Goal: Check status

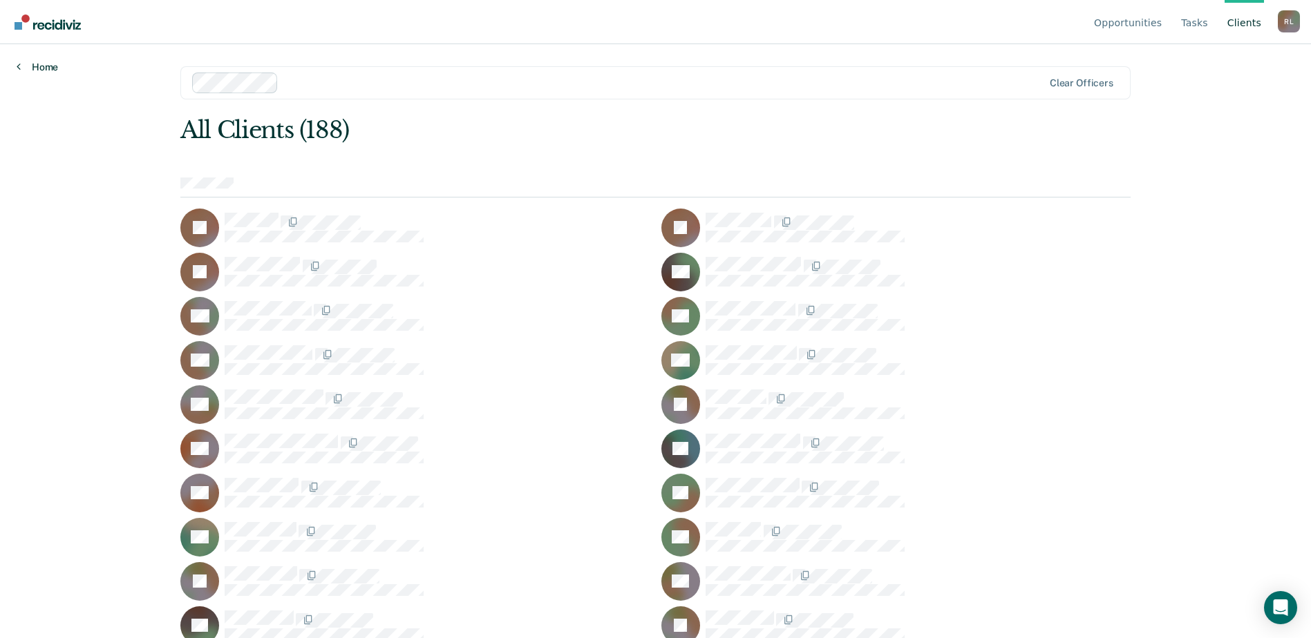
click at [41, 62] on link "Home" at bounding box center [37, 67] width 41 height 12
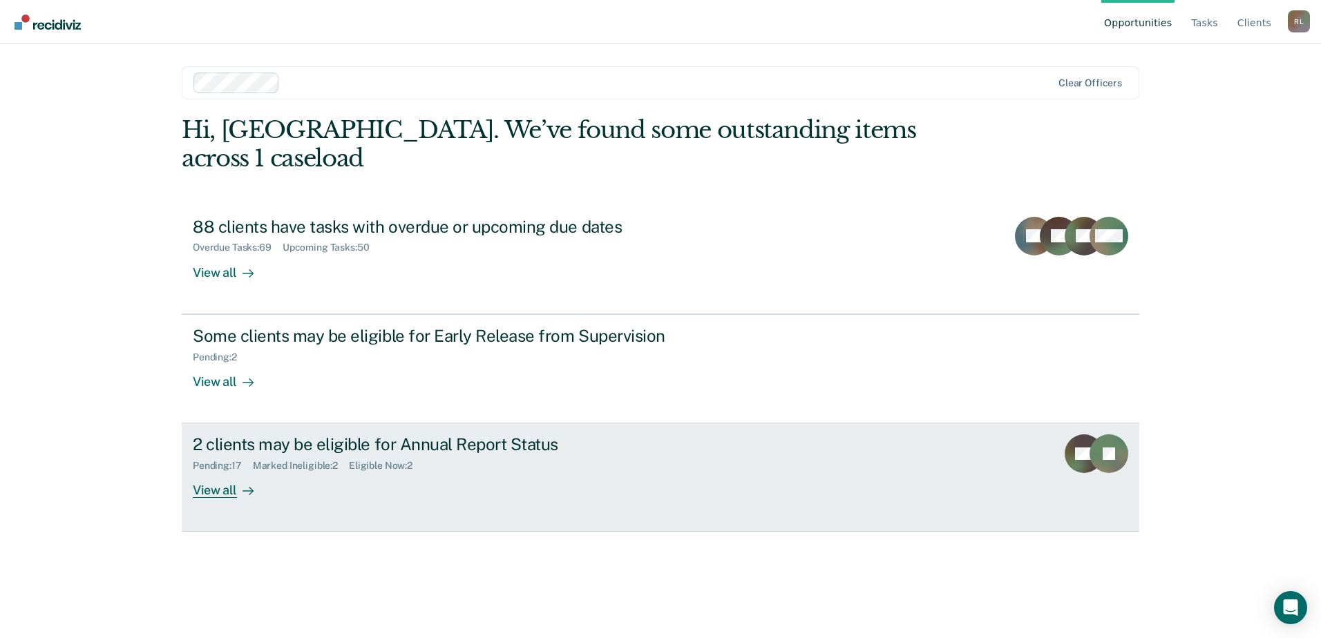
click at [402, 435] on div "2 clients may be eligible for Annual Report Status" at bounding box center [435, 445] width 485 height 20
